Goal: Navigation & Orientation: Find specific page/section

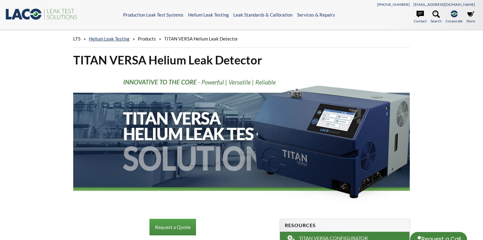
select select "Language Translate Widget"
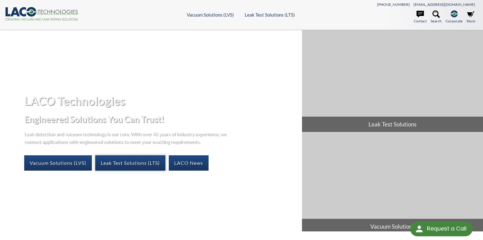
click at [129, 160] on link "Leak Test Solutions (LTS)" at bounding box center [130, 162] width 70 height 15
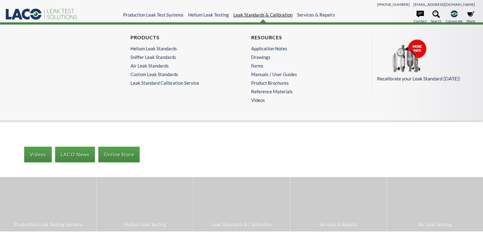
select select "Language Translate Widget"
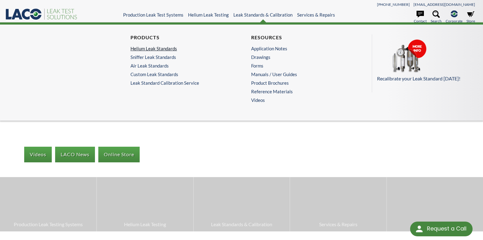
click at [161, 51] on link "Helium Leak Standards" at bounding box center [180, 49] width 98 height 6
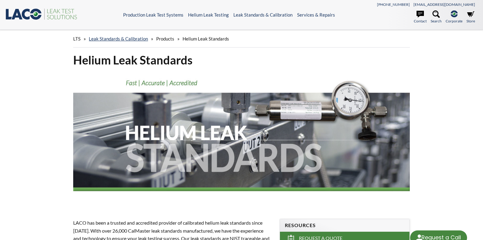
scroll to position [36, 0]
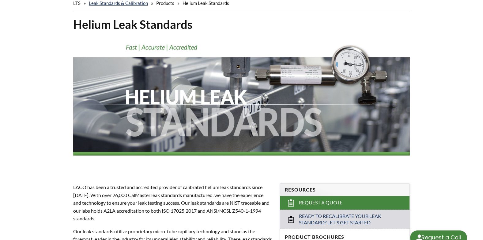
select select "Language Translate Widget"
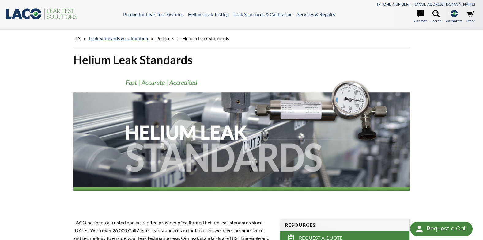
scroll to position [0, 0]
click at [161, 38] on span "Products" at bounding box center [165, 39] width 18 height 6
click at [76, 40] on span "LTS" at bounding box center [76, 39] width 7 height 6
